Goal: Check status: Check status

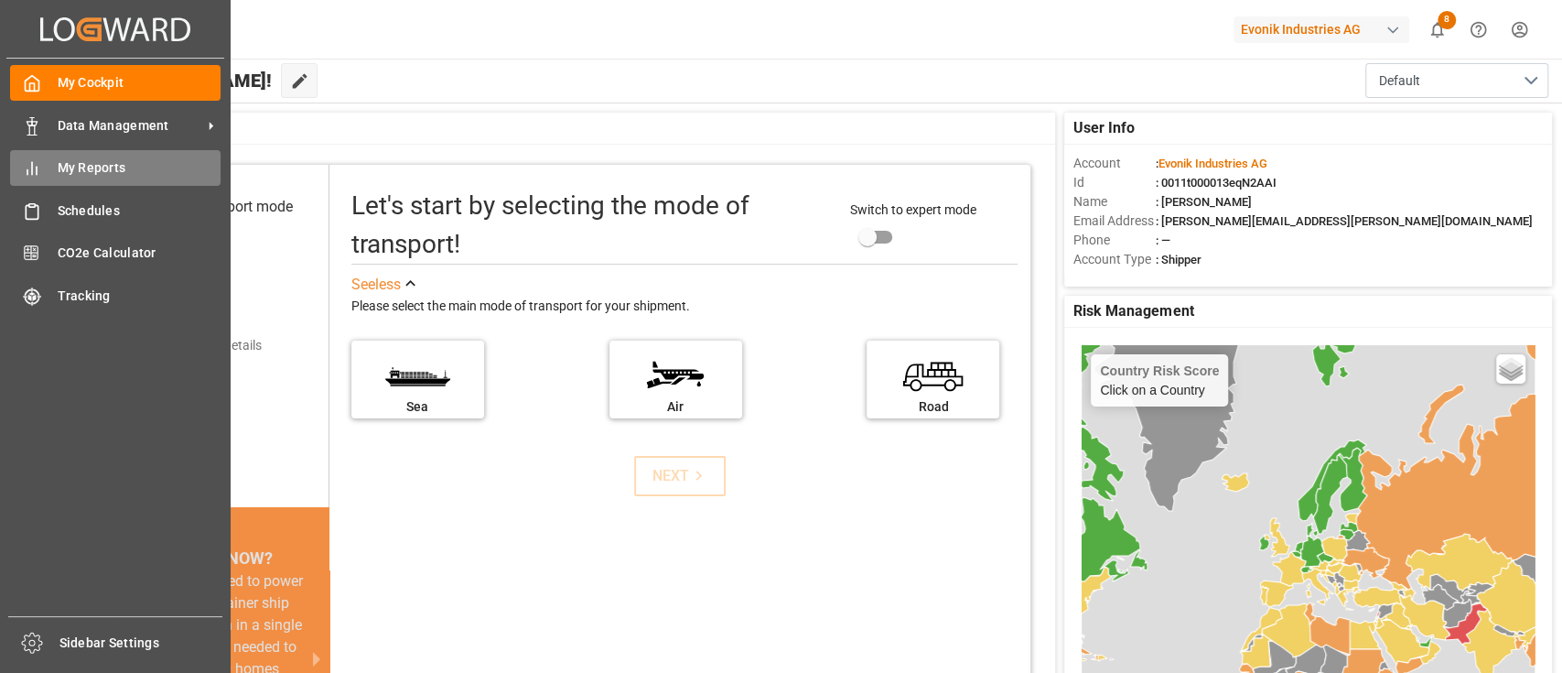
click at [117, 167] on span "My Reports" at bounding box center [140, 167] width 164 height 19
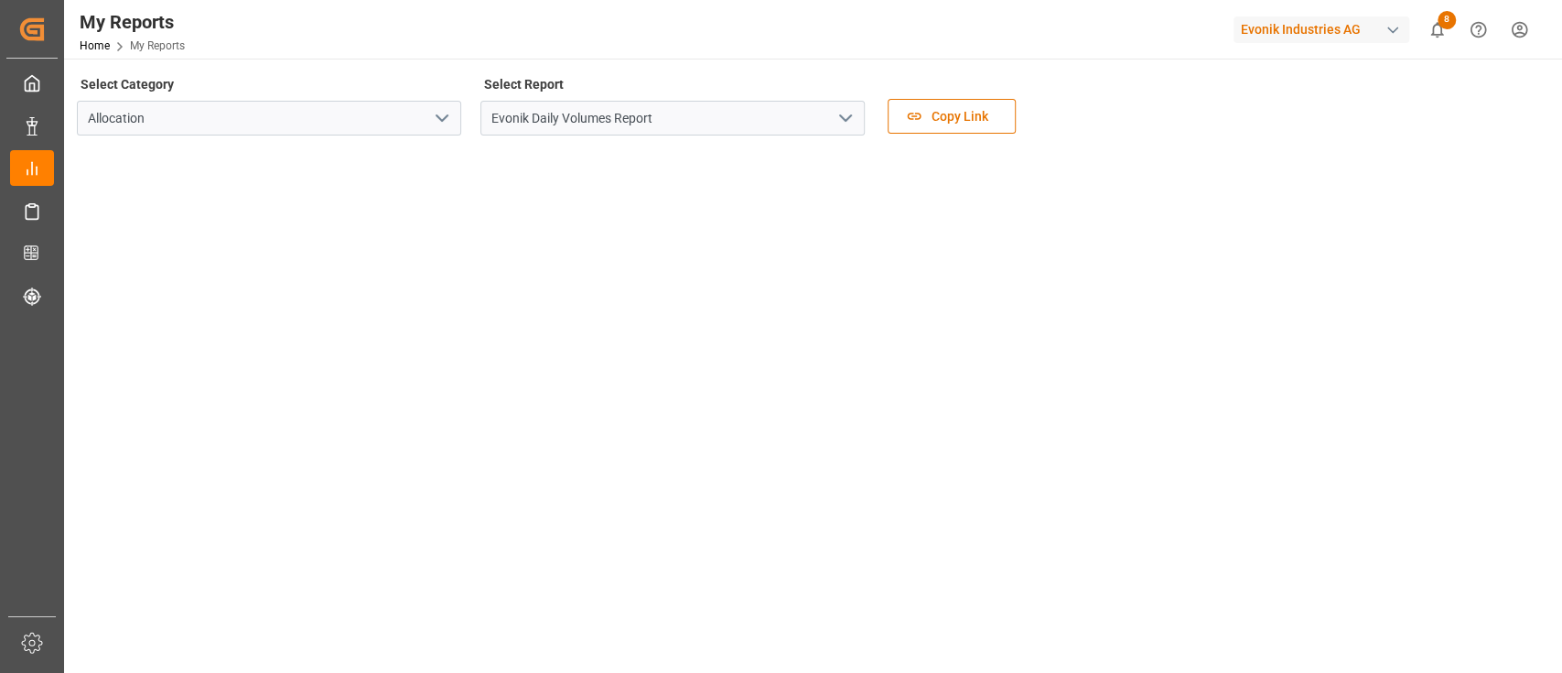
click at [847, 119] on polyline "open menu" at bounding box center [845, 117] width 11 height 5
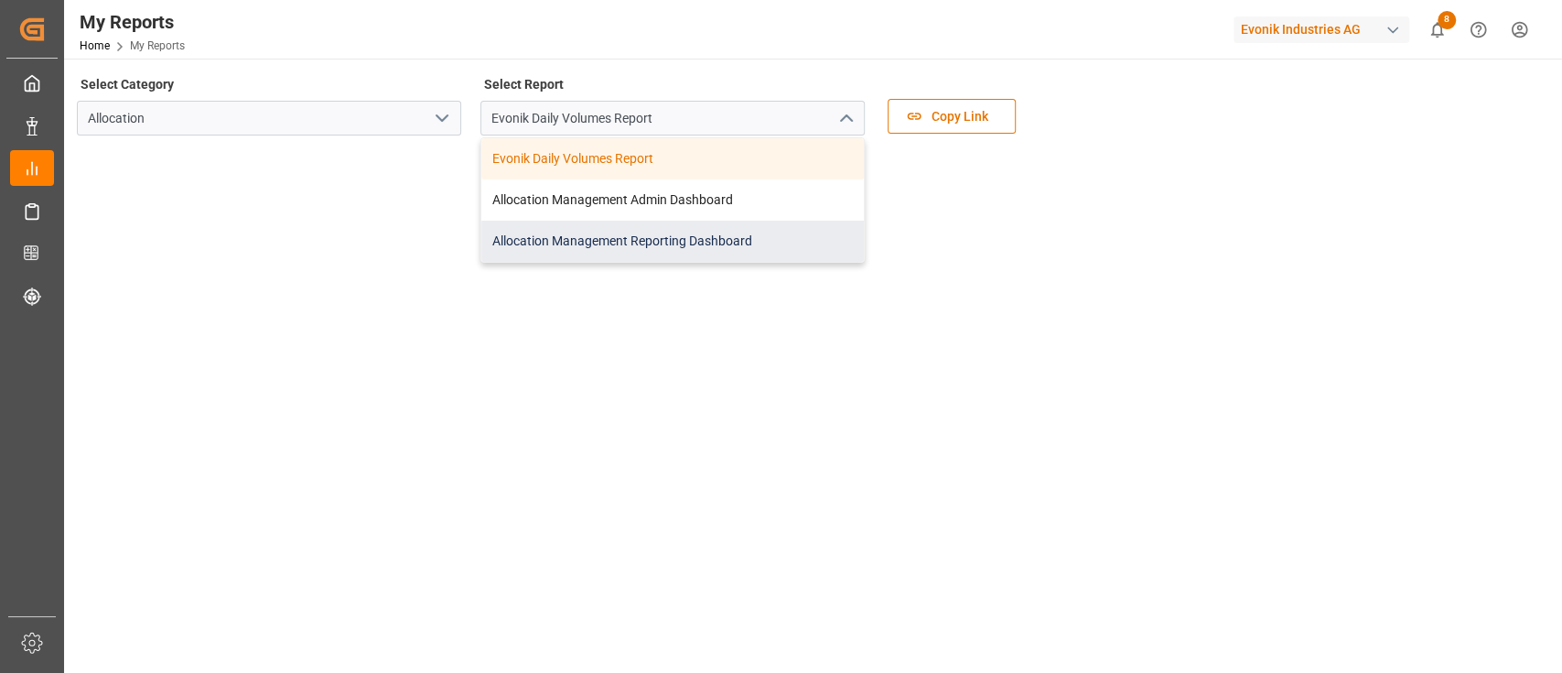
click at [635, 242] on div "Allocation Management Reporting Dashboard" at bounding box center [672, 241] width 382 height 41
